Goal: Information Seeking & Learning: Learn about a topic

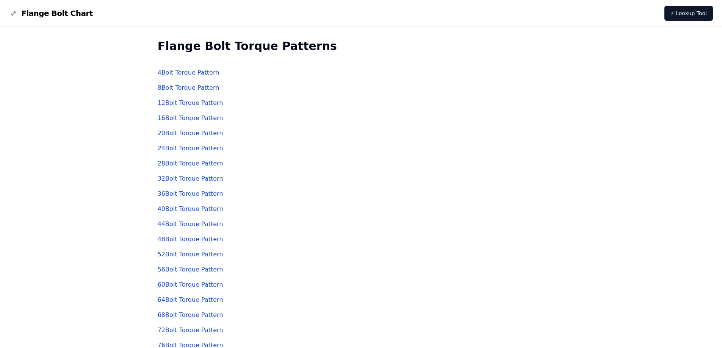
click at [187, 88] on link "8 Bolt Torque Pattern" at bounding box center [189, 87] width 62 height 7
click at [184, 89] on link "8 Bolt Torque Pattern" at bounding box center [189, 87] width 62 height 7
click at [183, 103] on link "12 Bolt Torque Pattern" at bounding box center [191, 102] width 66 height 7
click at [172, 85] on link "8 Bolt Torque Pattern" at bounding box center [189, 87] width 62 height 7
